Goal: Check status: Check status

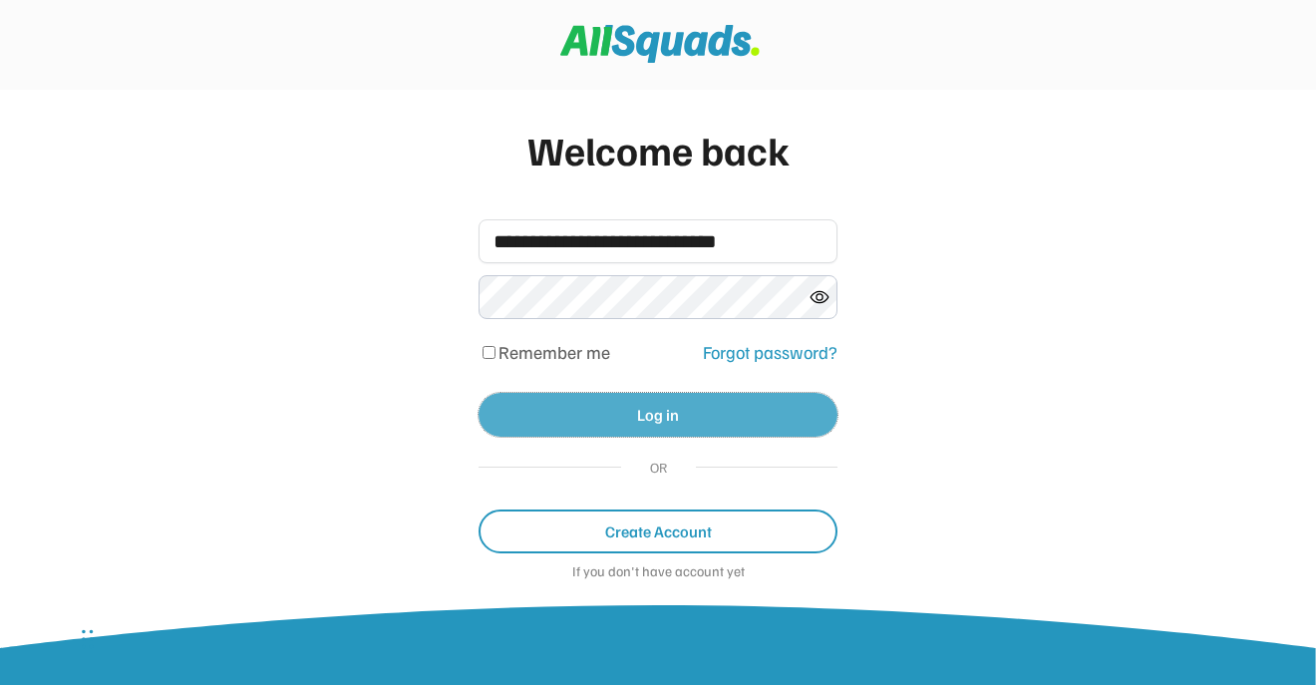
click at [627, 408] on button "Log in" at bounding box center [658, 415] width 359 height 44
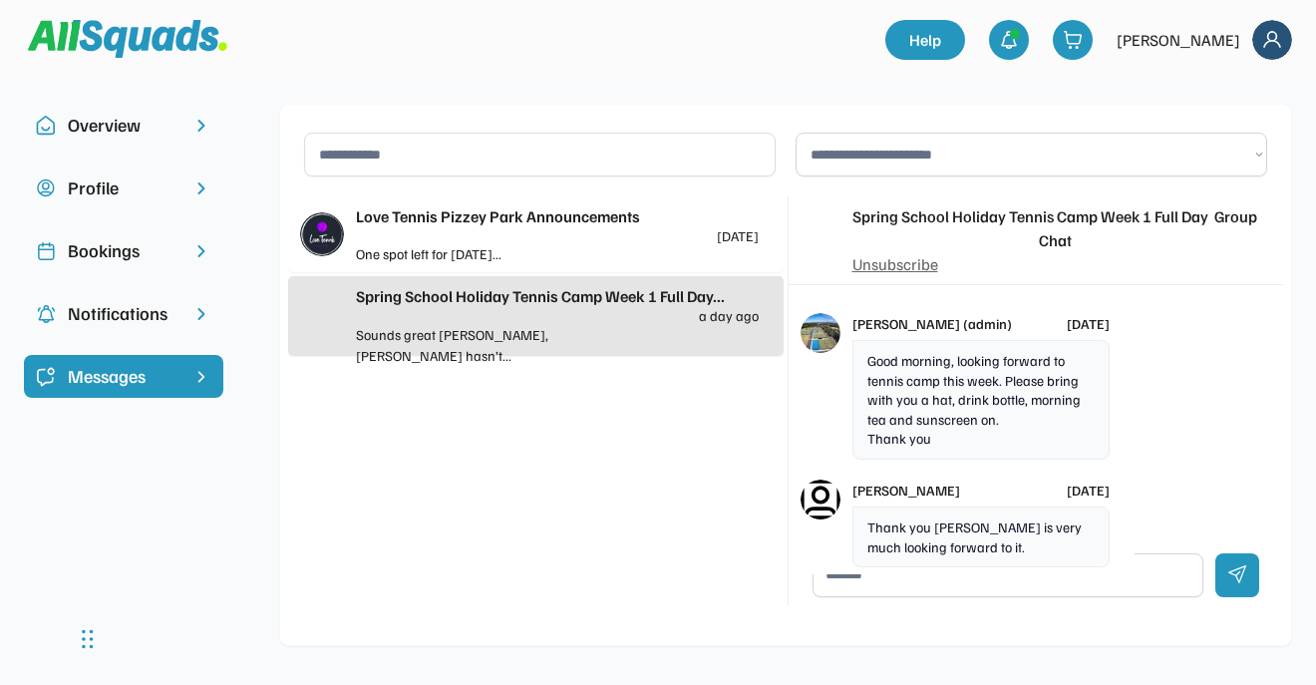
click at [143, 251] on div "Bookings" at bounding box center [124, 250] width 112 height 27
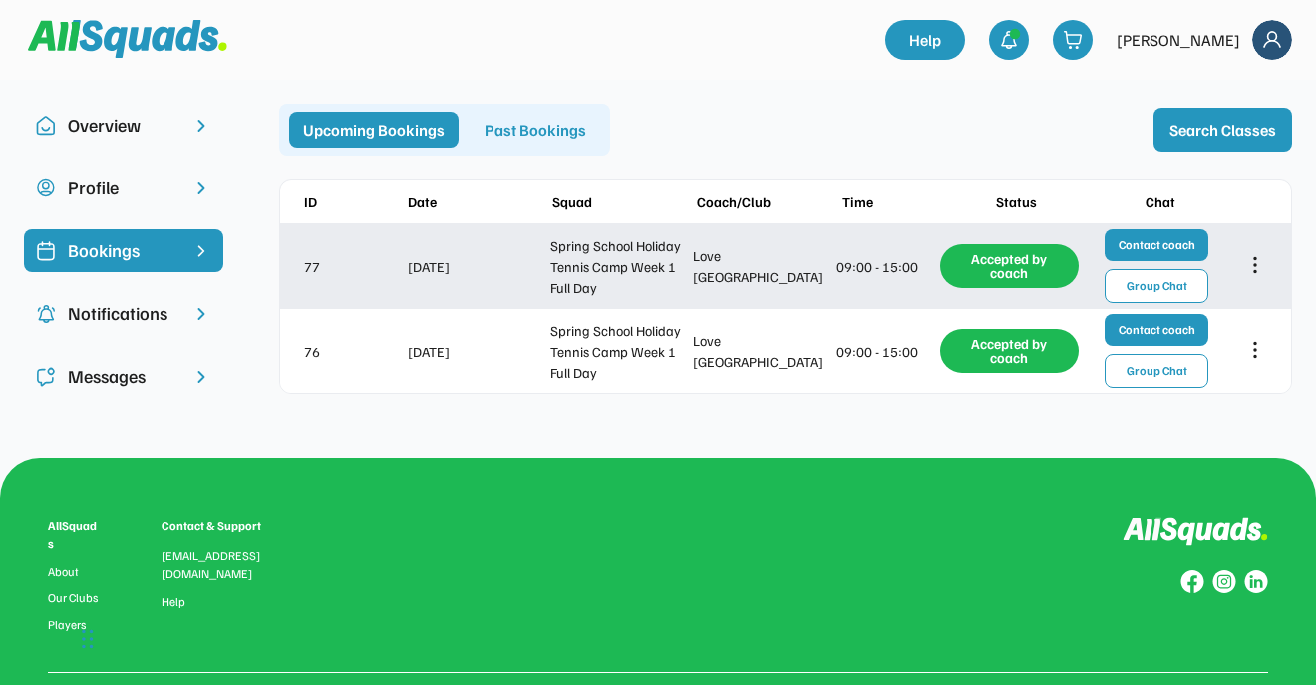
click at [1251, 254] on icon at bounding box center [1255, 265] width 22 height 22
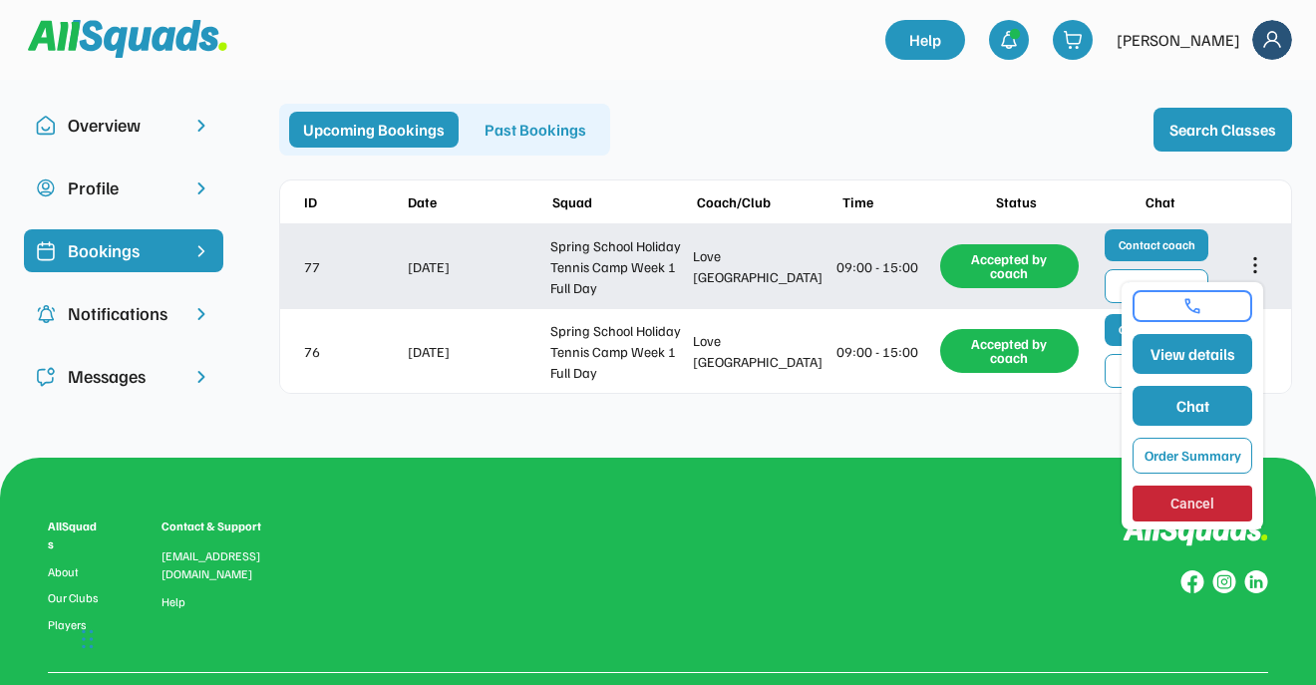
click at [1251, 254] on icon at bounding box center [1255, 265] width 22 height 22
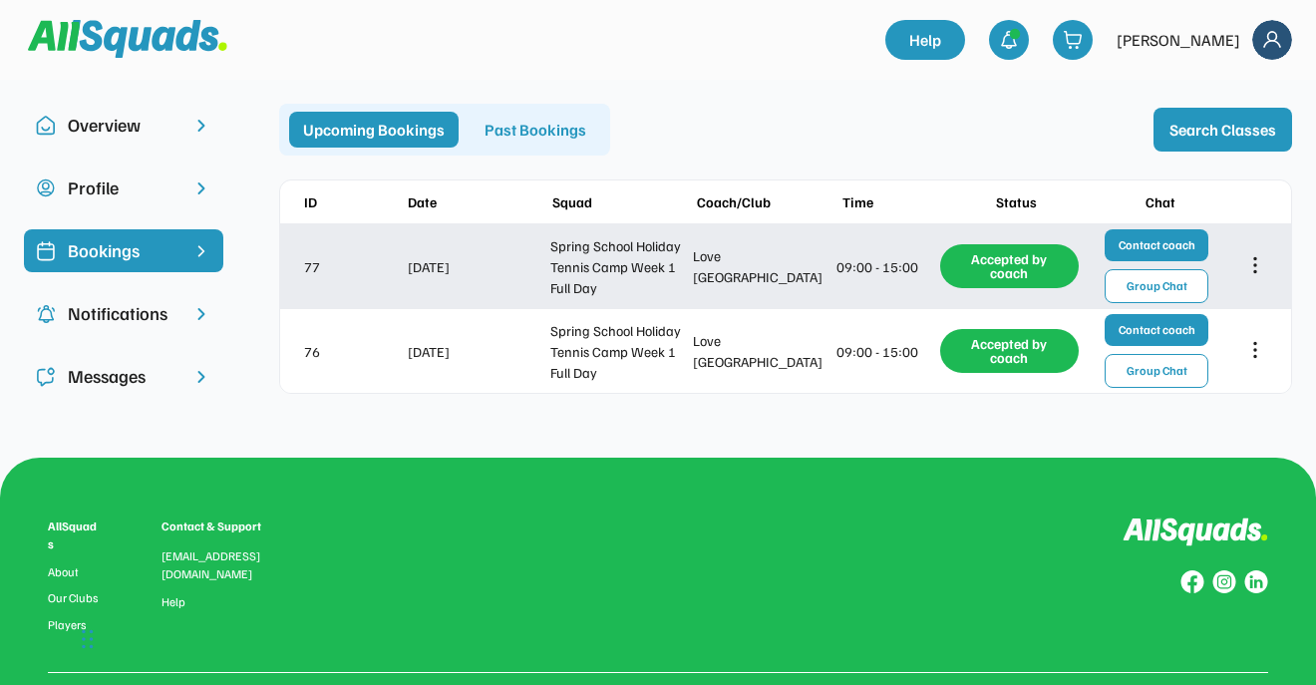
click at [1251, 254] on icon at bounding box center [1255, 265] width 22 height 22
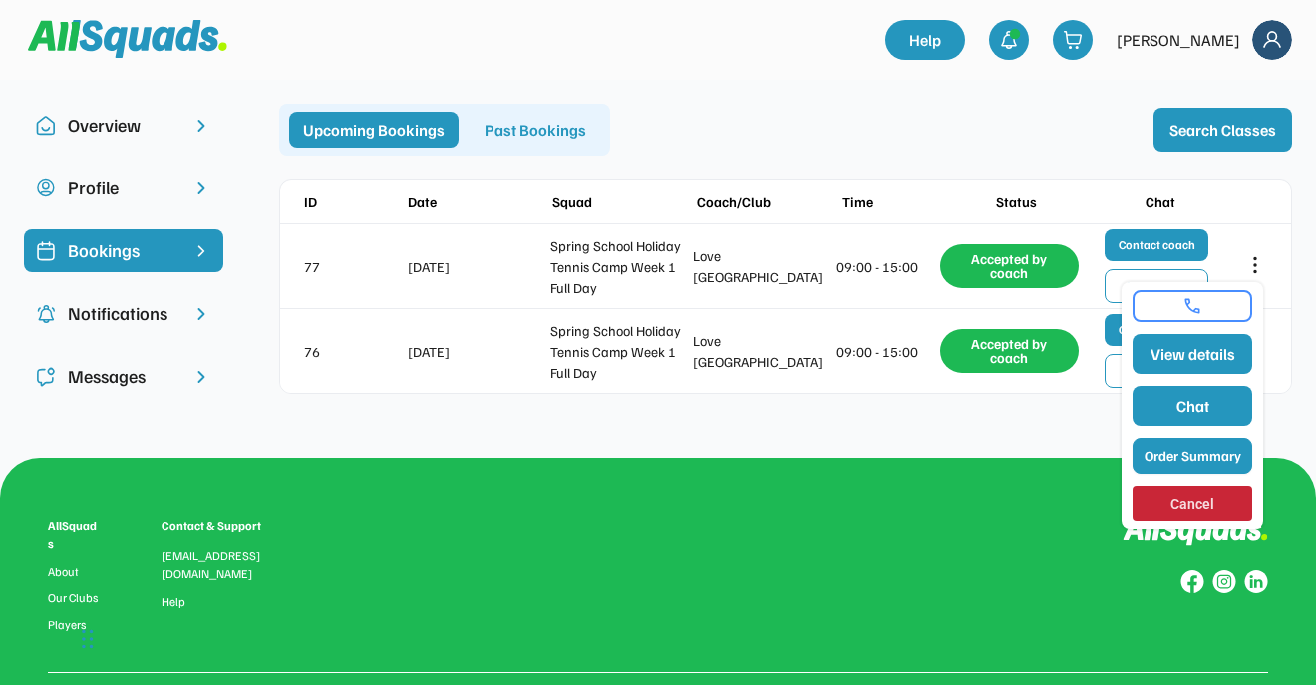
click at [1144, 450] on button "Order Summary" at bounding box center [1192, 456] width 120 height 36
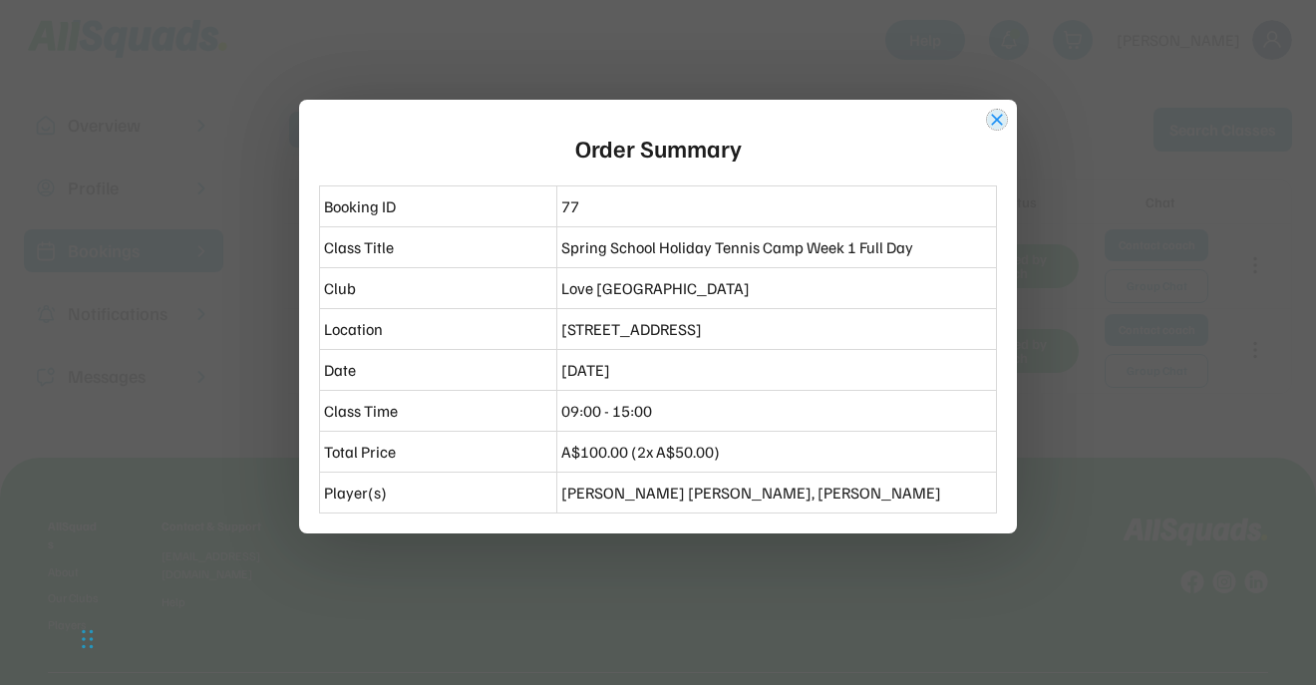
click at [996, 122] on button "close" at bounding box center [997, 120] width 20 height 20
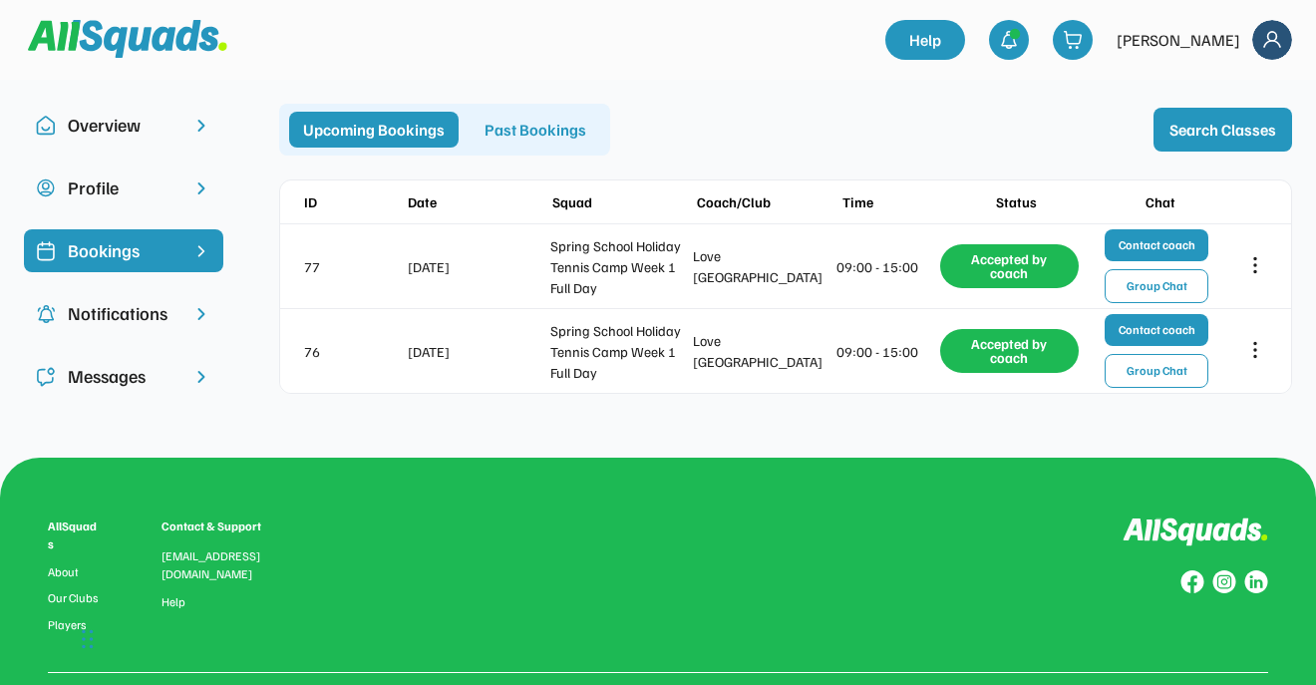
click at [143, 323] on div "Notifications" at bounding box center [124, 313] width 112 height 27
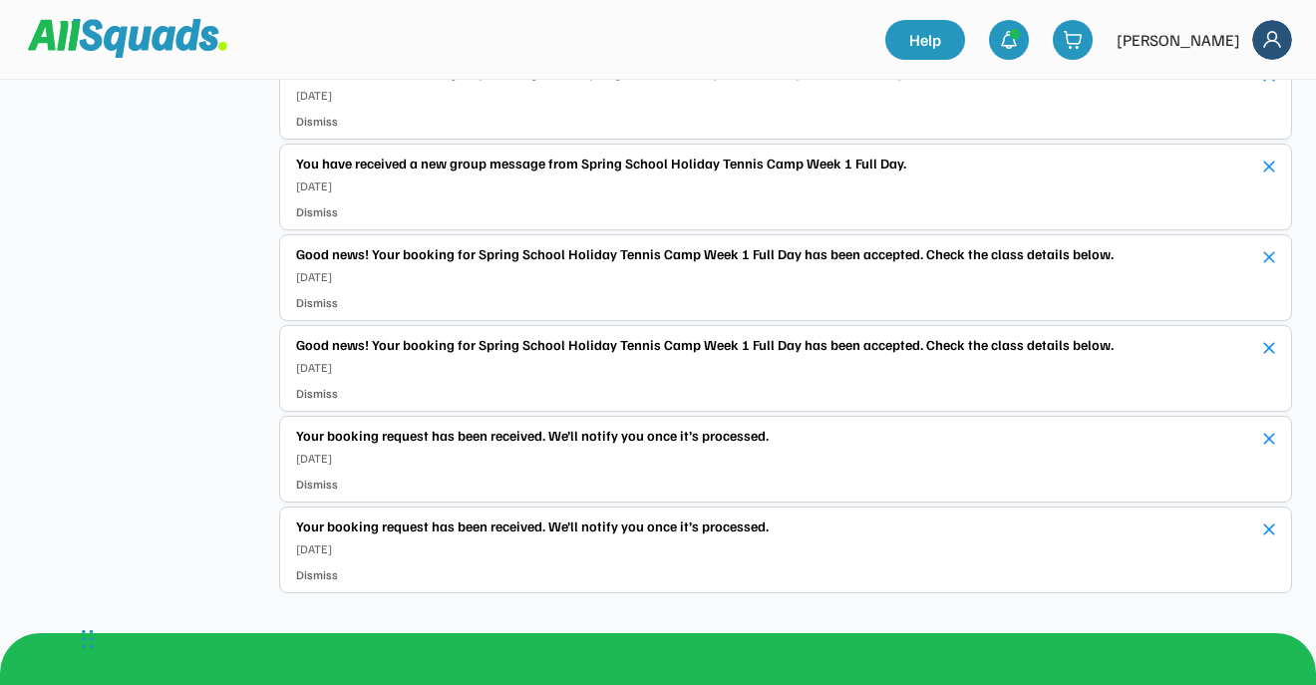
scroll to position [691, 0]
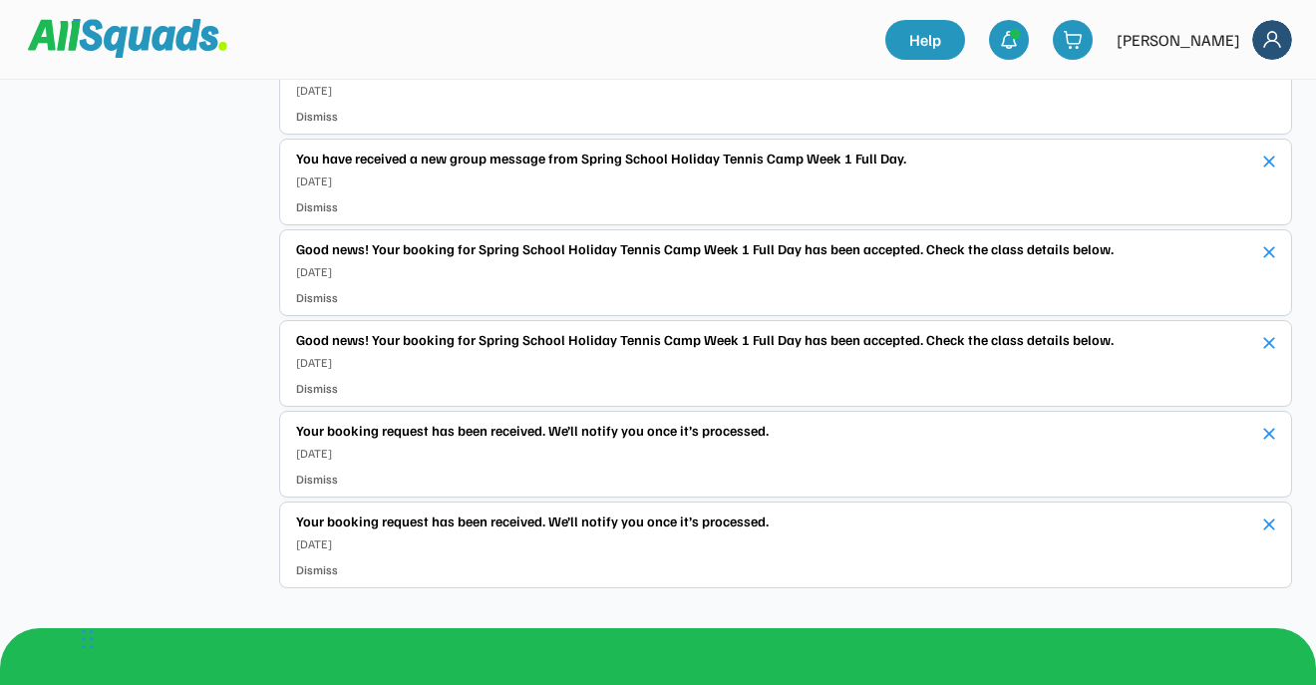
click at [351, 247] on div "Good news! Your booking for Spring School Holiday Tennis Camp Week 1 Full Day h…" at bounding box center [771, 248] width 951 height 21
click at [360, 260] on div "Good news! Your booking for Spring School Holiday Tennis Camp Week 1 Full Day h…" at bounding box center [771, 259] width 951 height 43
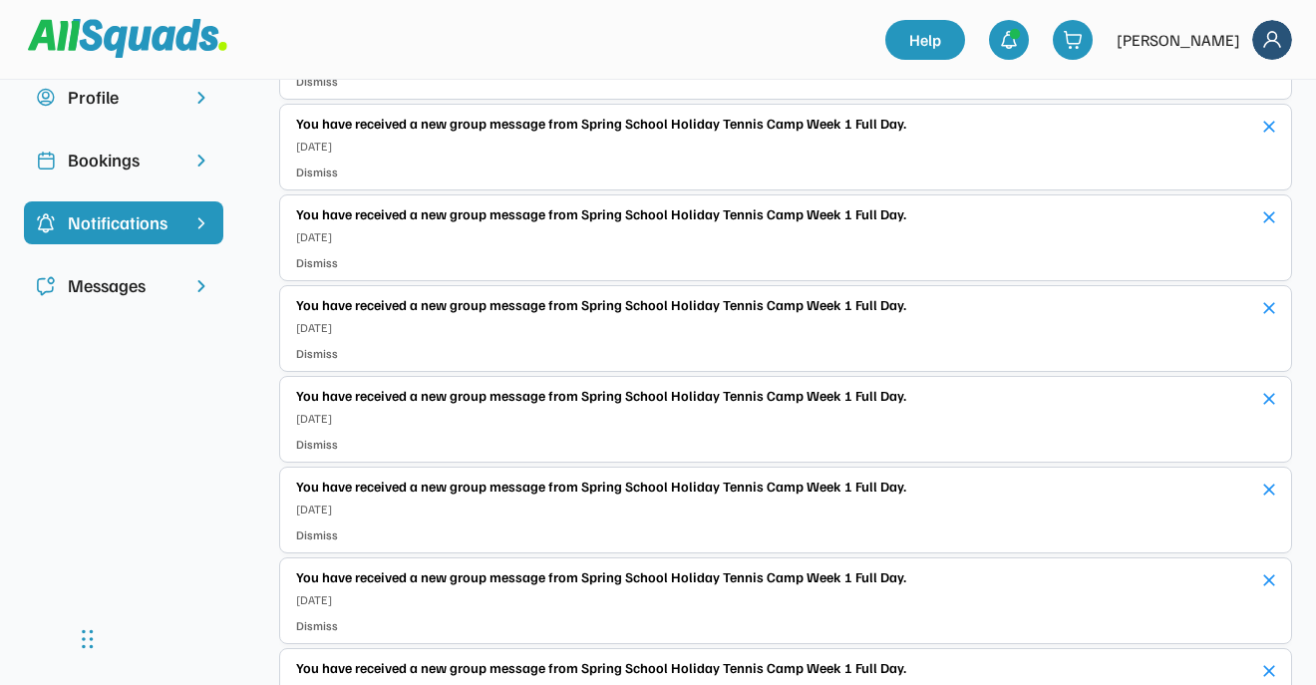
scroll to position [0, 0]
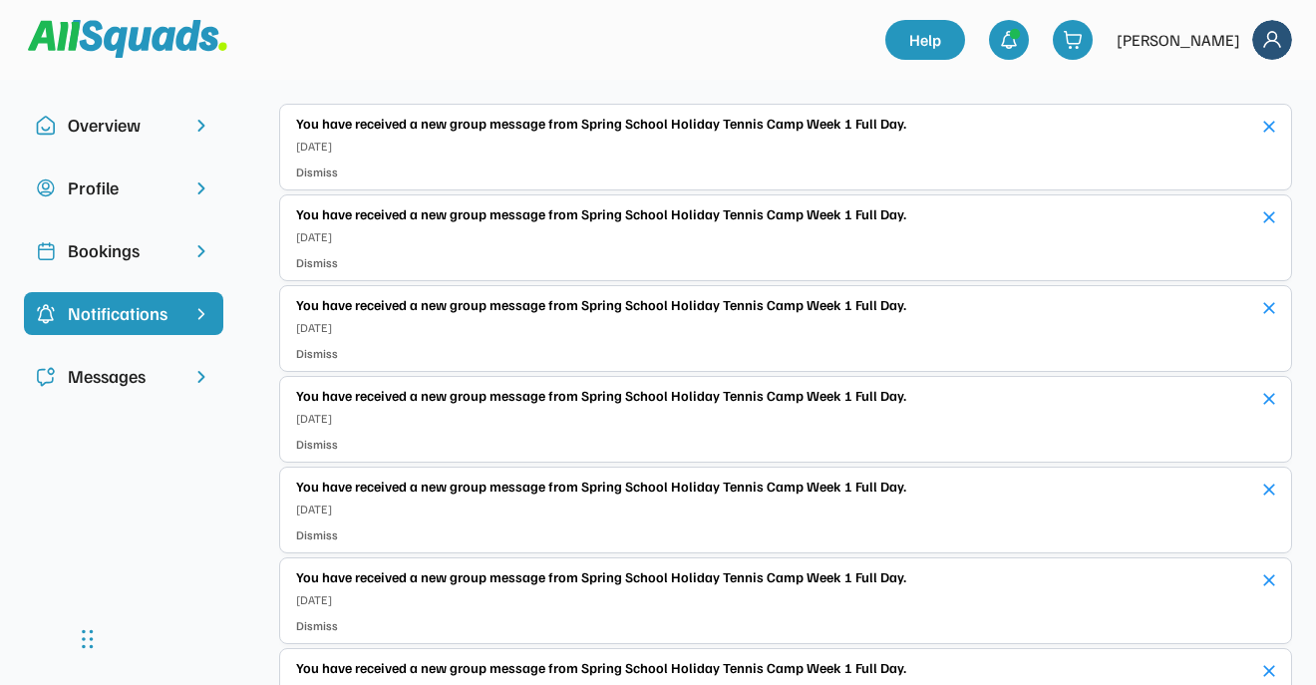
click at [143, 129] on div "Overview" at bounding box center [124, 125] width 112 height 27
